Goal: Information Seeking & Learning: Learn about a topic

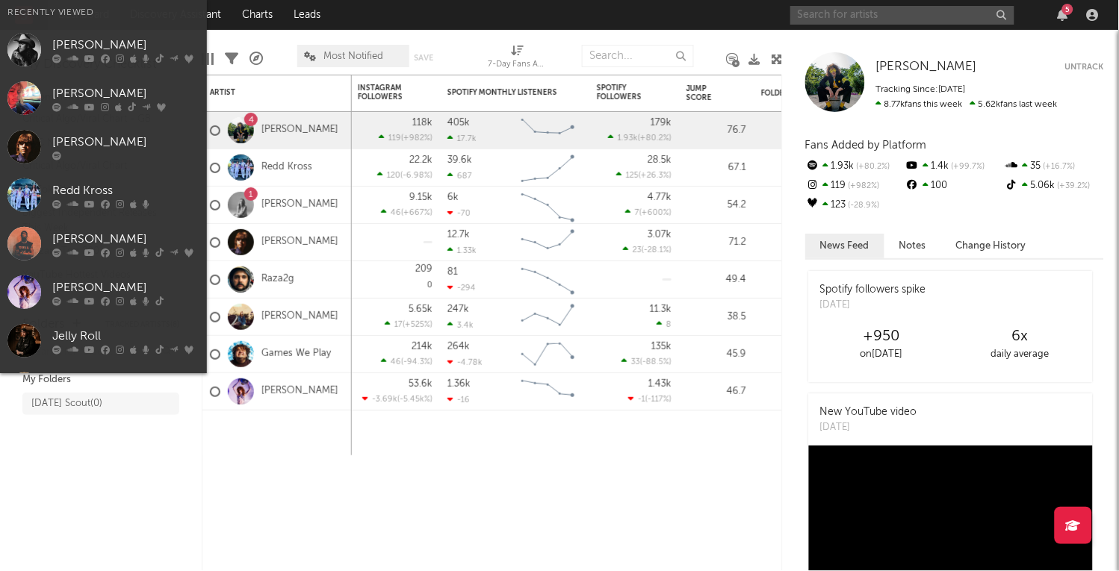
click at [888, 8] on input "text" at bounding box center [902, 15] width 224 height 19
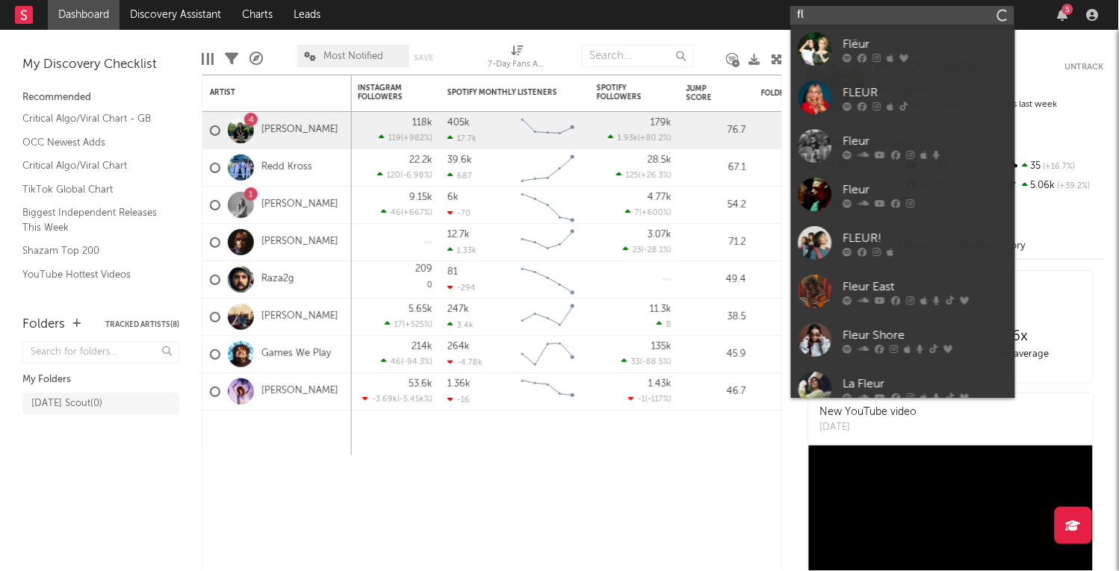
type input "f"
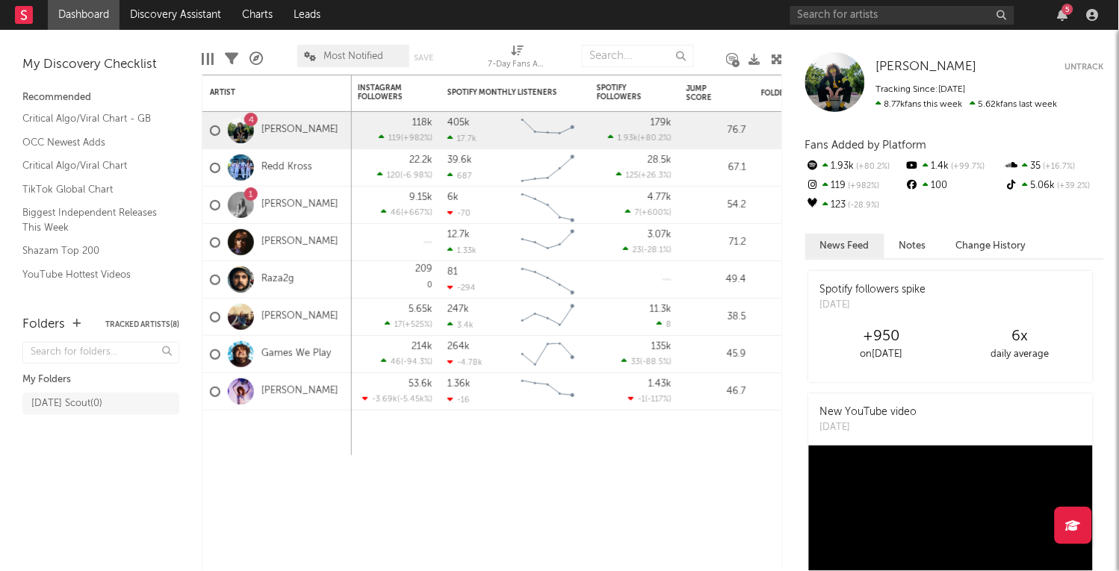
click at [102, 8] on link "Dashboard" at bounding box center [84, 15] width 72 height 30
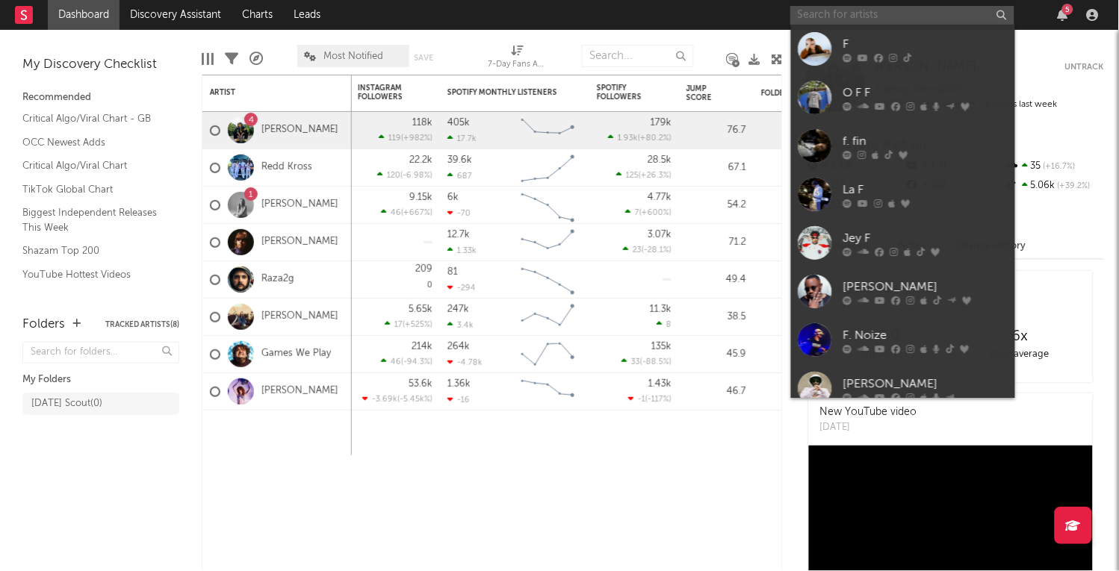
click at [809, 10] on input "text" at bounding box center [902, 15] width 224 height 19
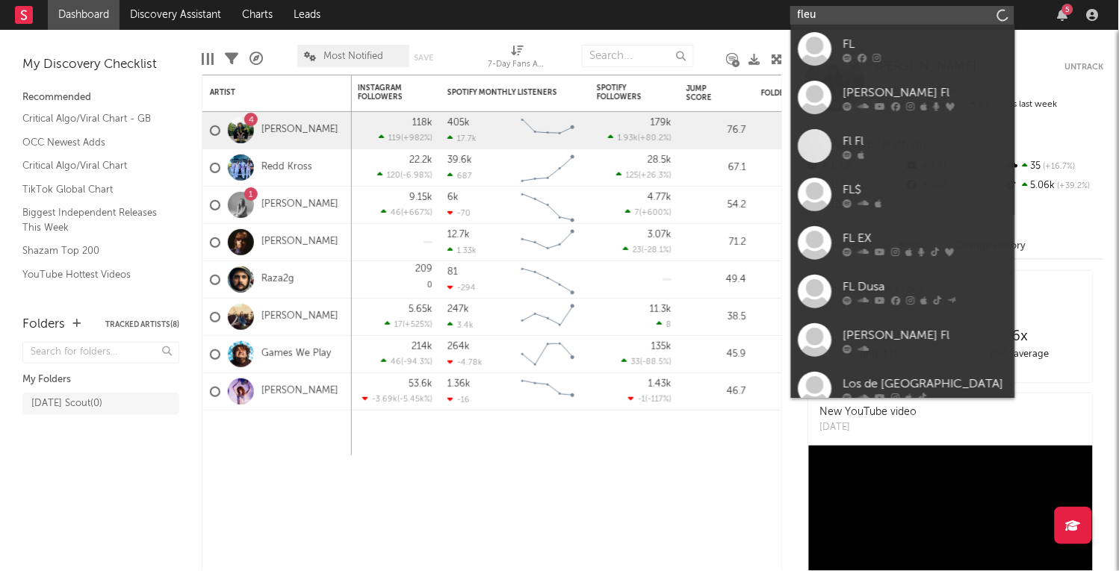
type input "fleur"
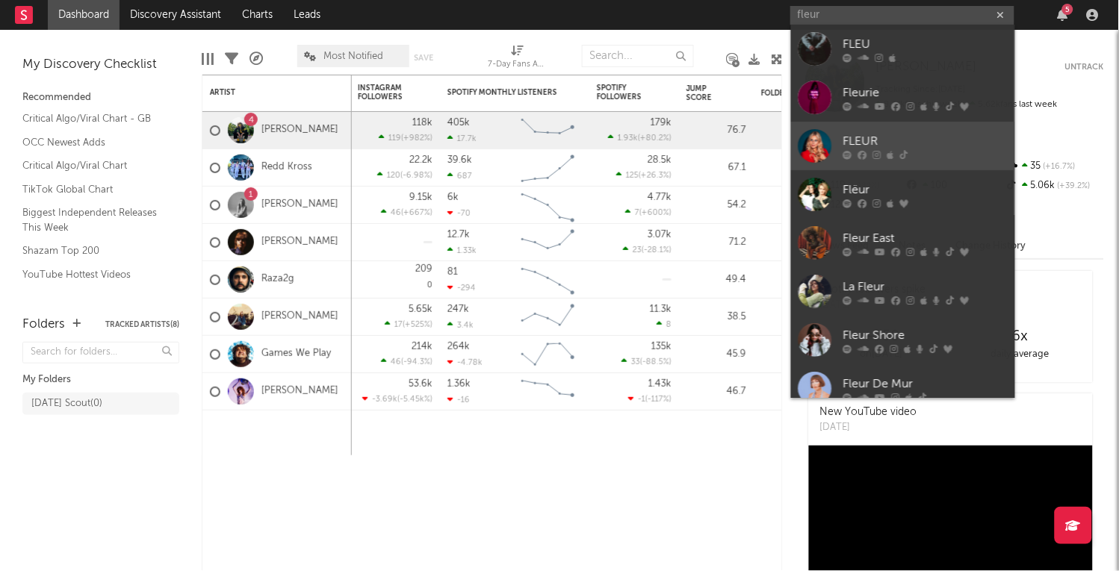
click at [817, 153] on div at bounding box center [816, 146] width 34 height 34
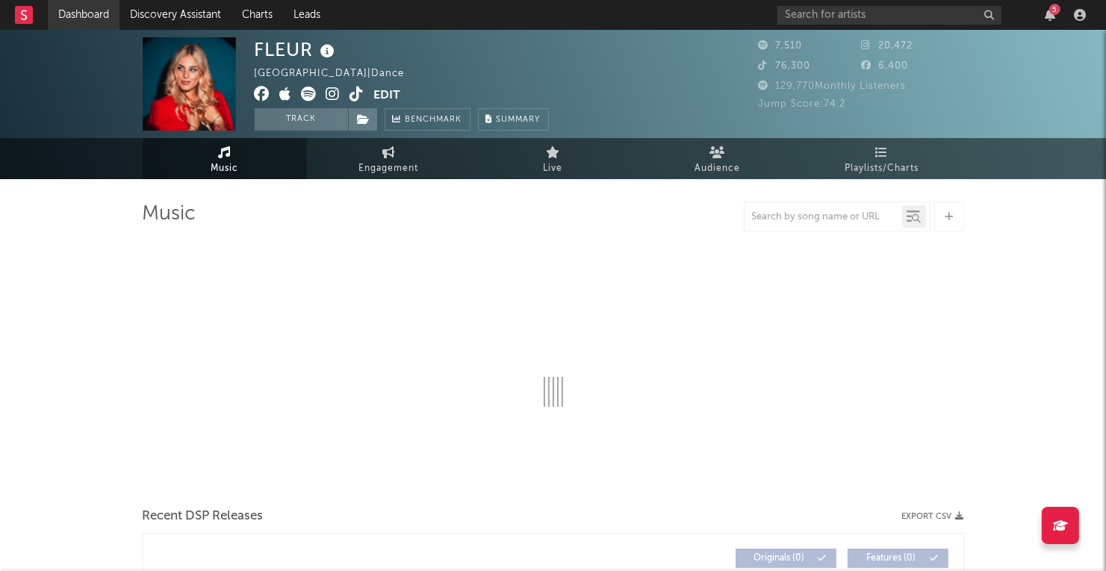
select select "6m"
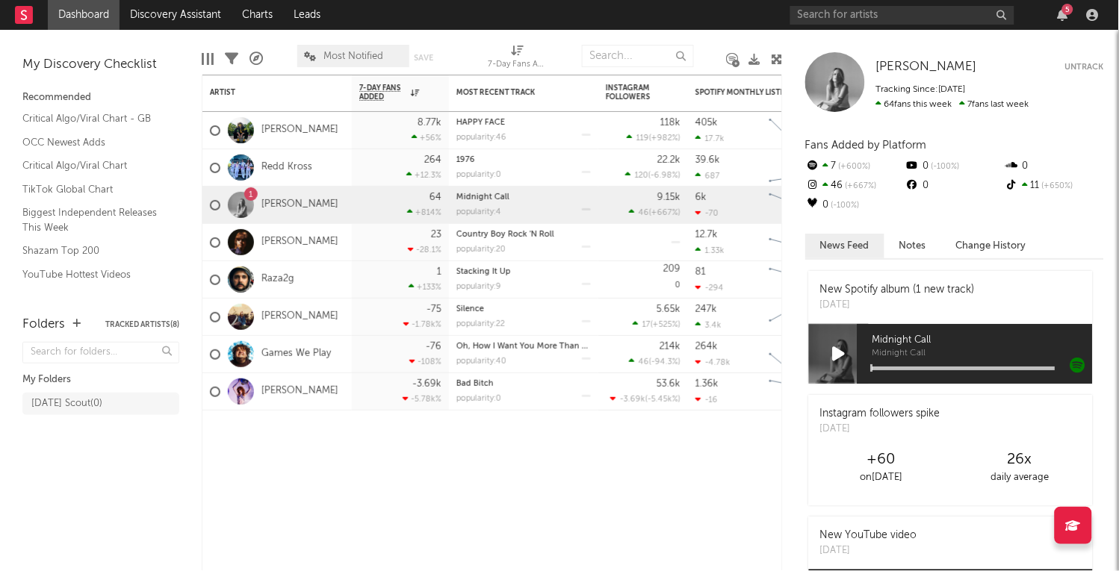
click at [1063, 11] on div "5" at bounding box center [1067, 9] width 11 height 11
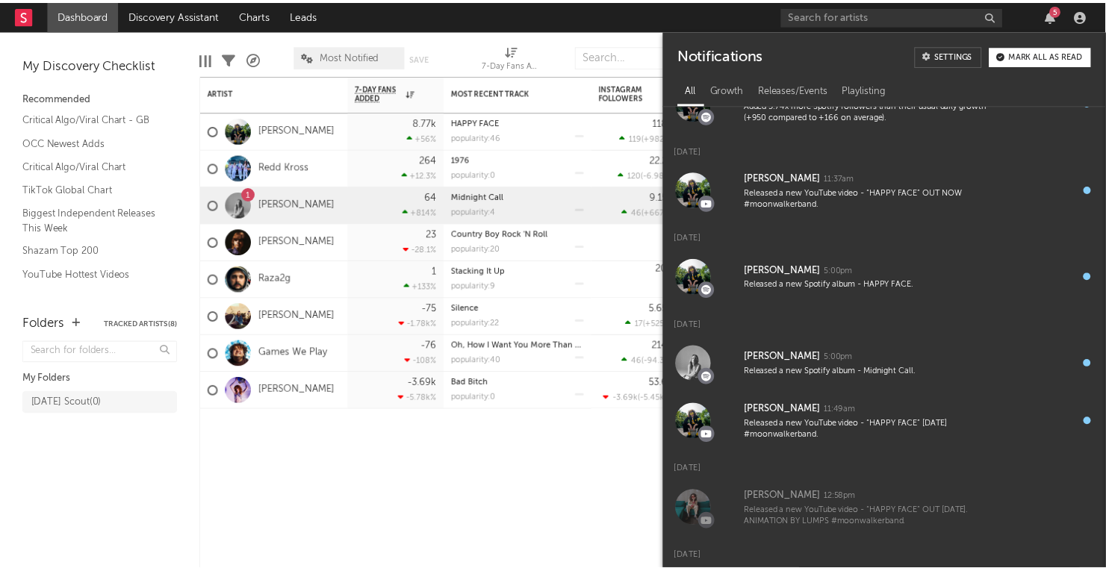
scroll to position [60, 0]
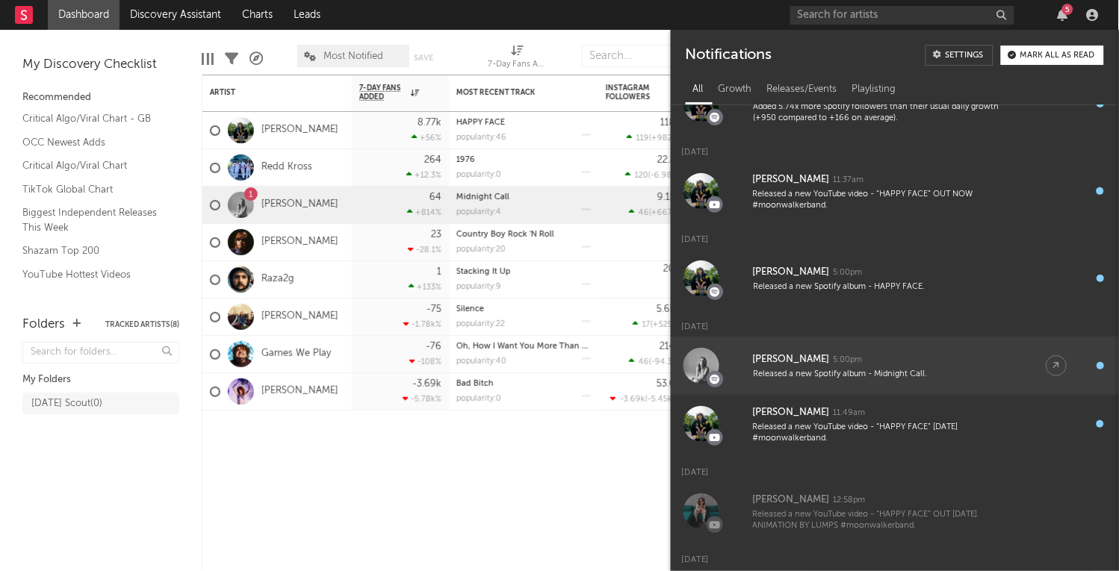
click at [892, 365] on div "[PERSON_NAME] 5:00pm" at bounding box center [884, 360] width 263 height 18
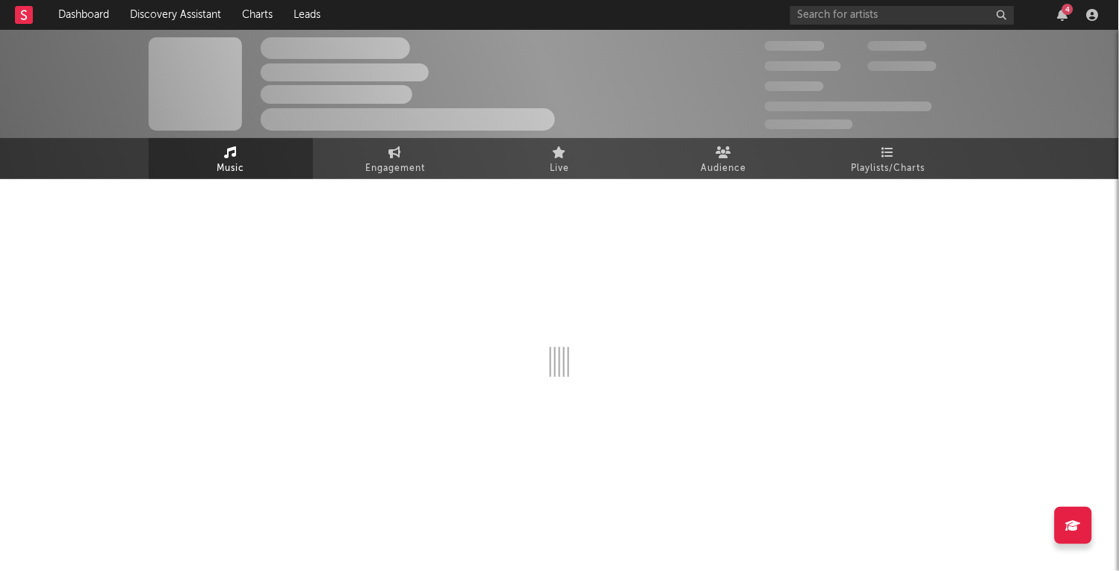
select select "1w"
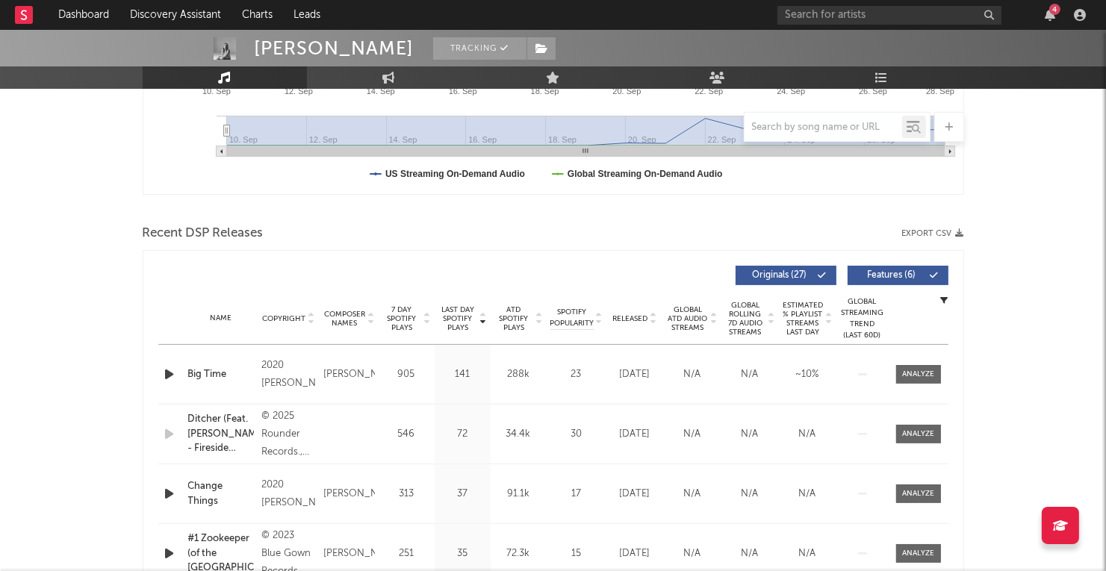
scroll to position [447, 0]
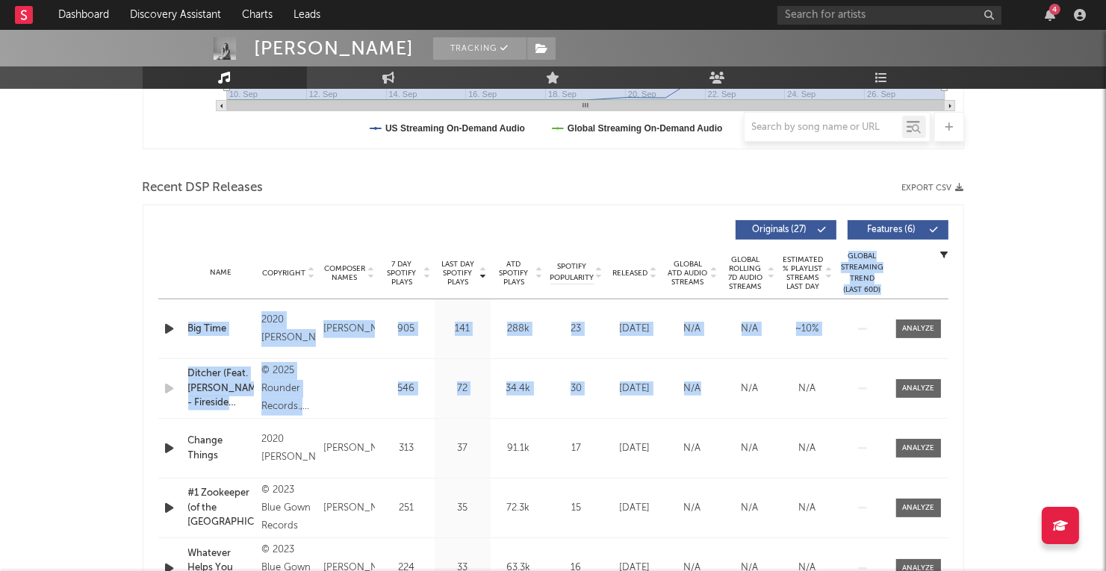
drag, startPoint x: 709, startPoint y: 416, endPoint x: 657, endPoint y: 282, distance: 144.3
click at [657, 282] on div "Last Day Spotify Plays Copyright Composer Names 7 Day Spotify Plays Last Day Sp…" at bounding box center [553, 420] width 790 height 415
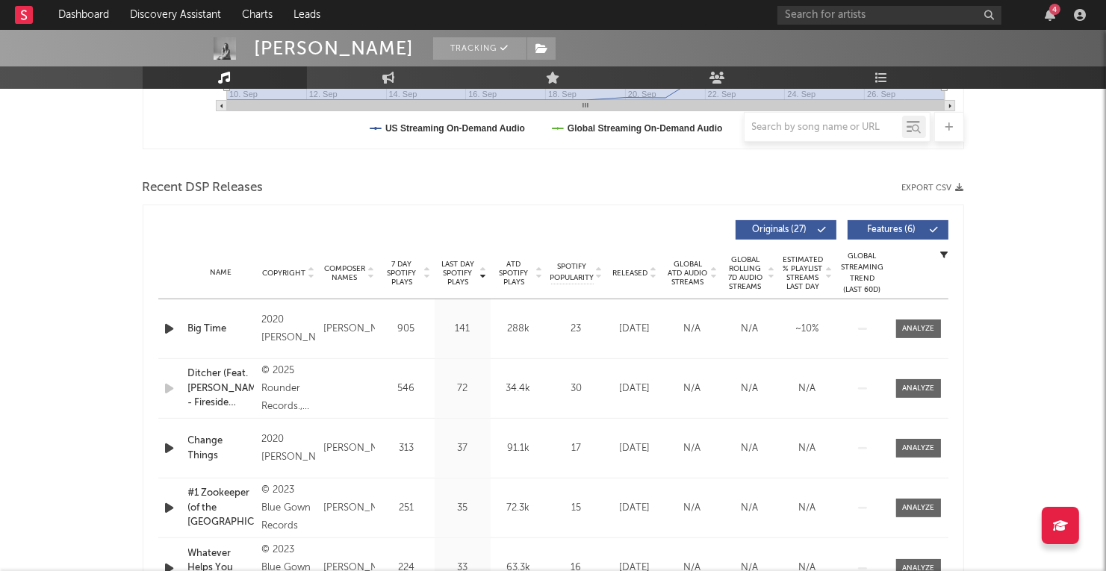
click at [580, 176] on div "Recent DSP Releases Export CSV" at bounding box center [554, 188] width 822 height 25
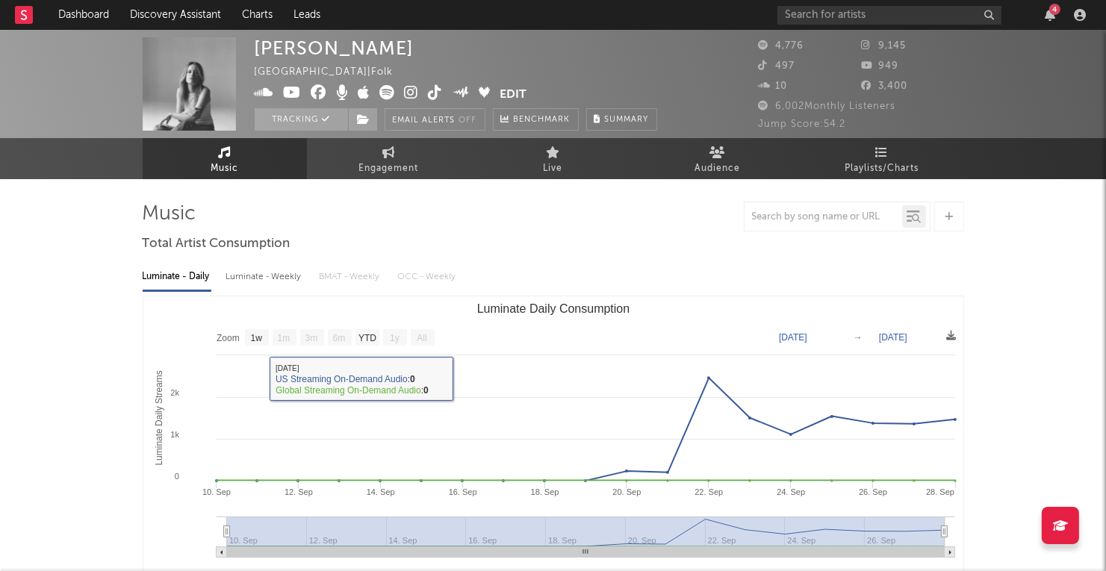
scroll to position [0, 0]
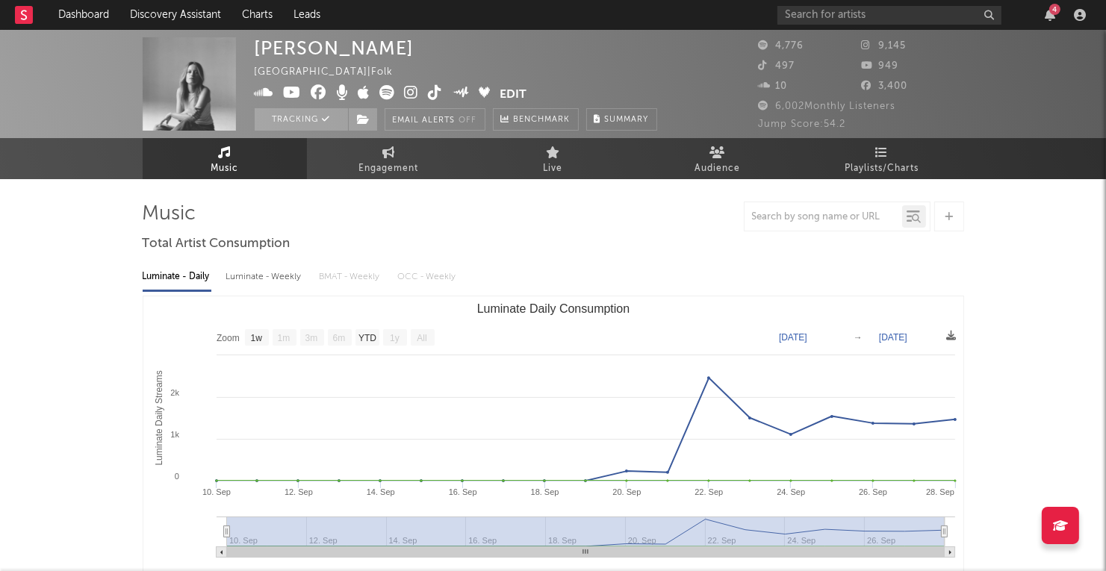
click at [385, 91] on icon at bounding box center [387, 92] width 15 height 15
click at [1045, 9] on icon "button" at bounding box center [1050, 15] width 10 height 12
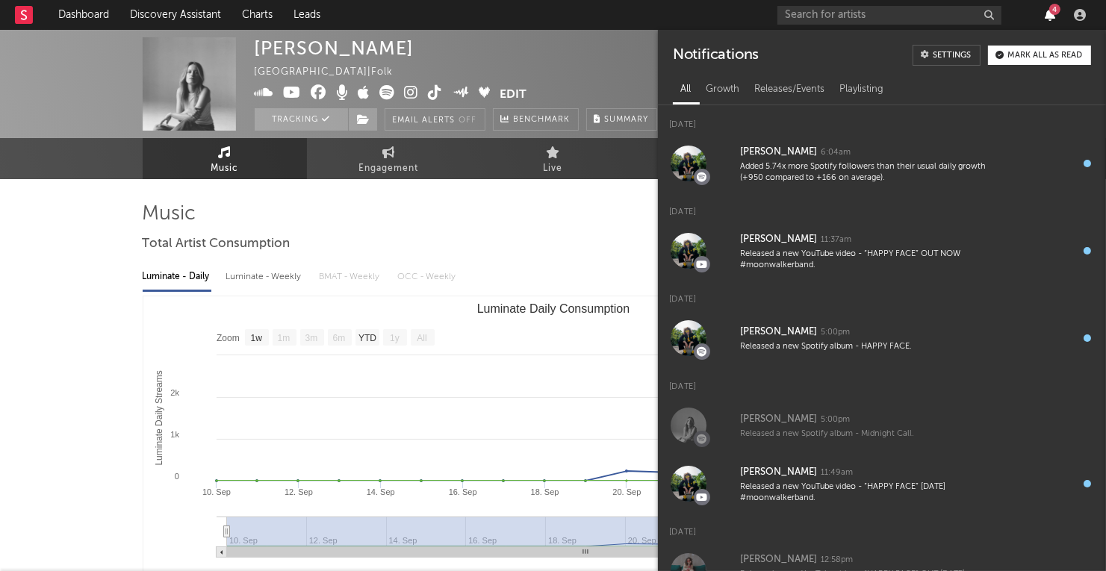
click at [1045, 9] on icon "button" at bounding box center [1050, 15] width 10 height 12
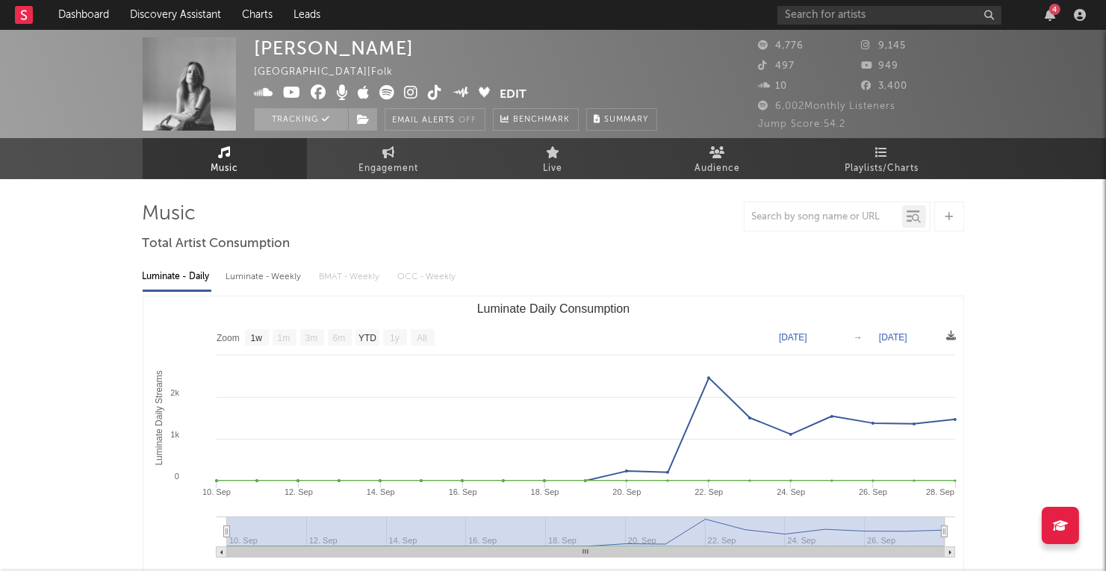
click at [1060, 16] on div "4" at bounding box center [1050, 15] width 22 height 12
click at [1053, 16] on icon "button" at bounding box center [1050, 15] width 10 height 12
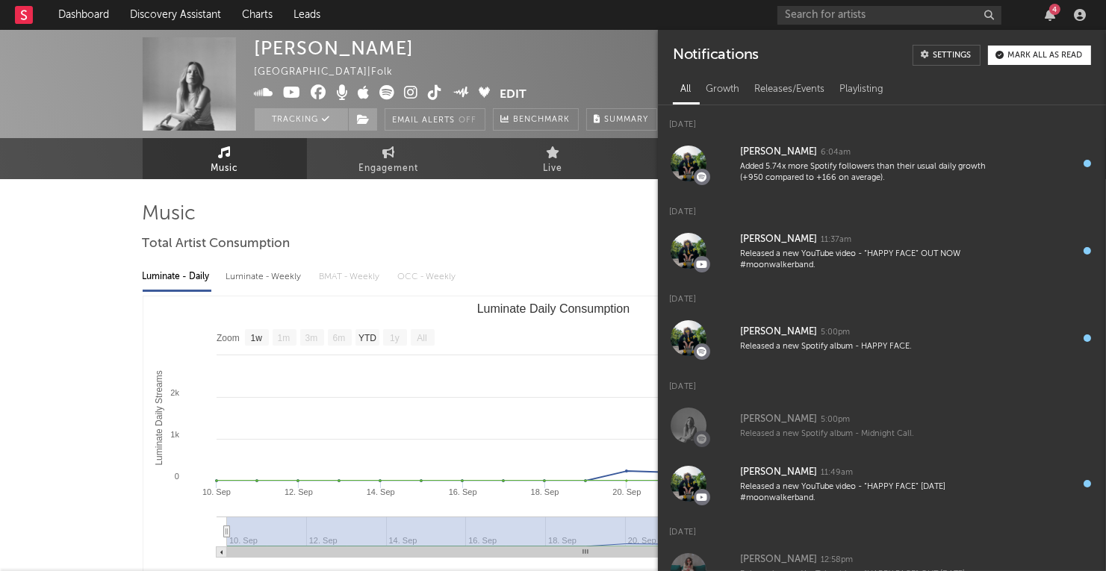
click at [1026, 6] on div "4" at bounding box center [935, 15] width 314 height 30
